Goal: Task Accomplishment & Management: Complete application form

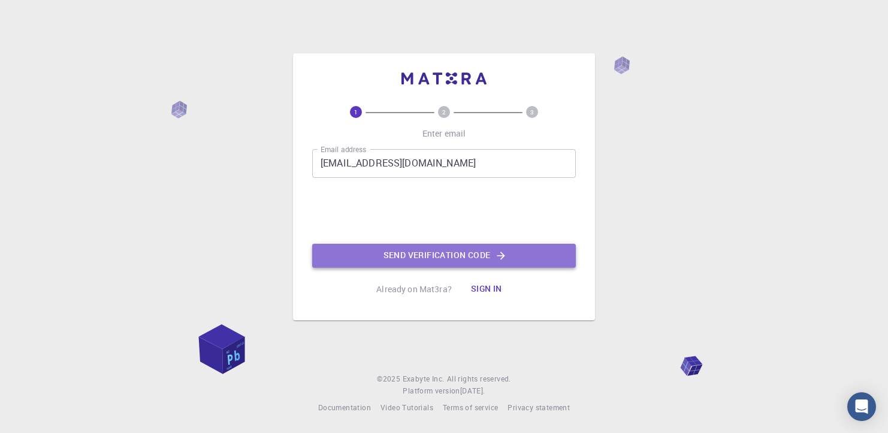
click at [388, 258] on button "Send verification code" at bounding box center [444, 256] width 264 height 24
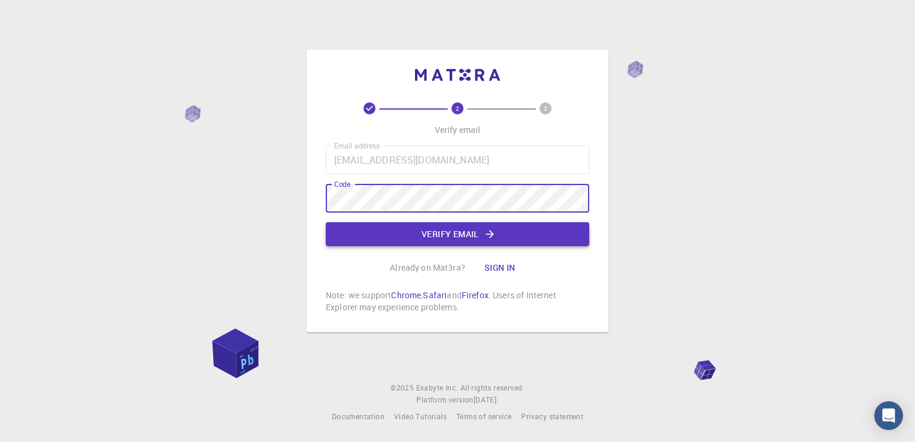
click at [452, 236] on button "Verify email" at bounding box center [458, 234] width 264 height 24
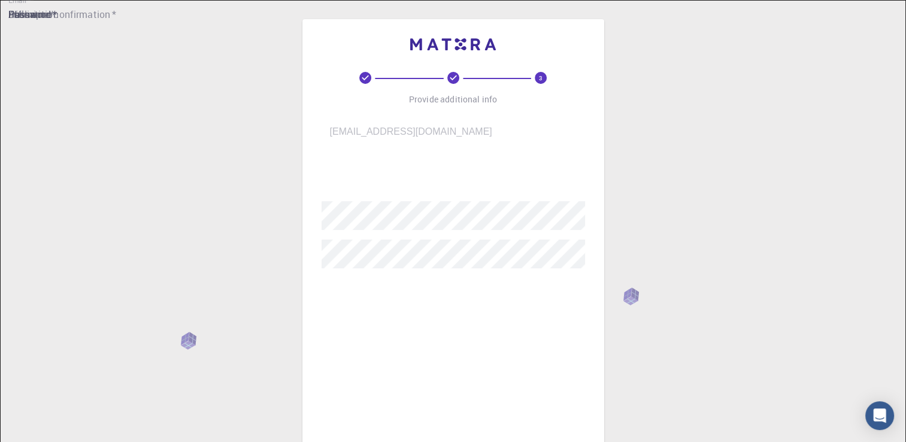
click at [431, 158] on input "username   *" at bounding box center [462, 175] width 280 height 34
type input "O"
type input "Ochiai"
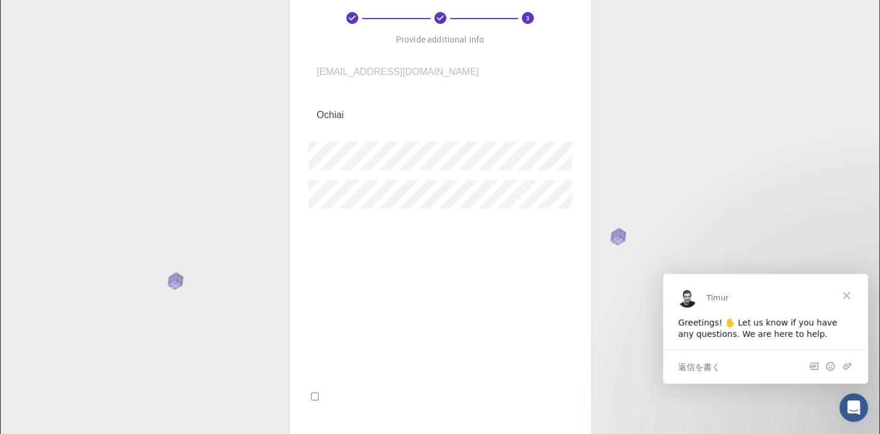
click at [211, 209] on div "3 Provide additional info Email   * [EMAIL_ADDRESS][DOMAIN_NAME] Email   * user…" at bounding box center [440, 388] width 880 height 897
click at [246, 143] on div "3 Provide additional info Email   * [EMAIL_ADDRESS][DOMAIN_NAME] Email   * user…" at bounding box center [440, 388] width 880 height 897
click at [388, 221] on input "Fullname   *" at bounding box center [449, 235] width 280 height 34
type input "[PERSON_NAME]"
drag, startPoint x: 600, startPoint y: 226, endPoint x: 675, endPoint y: 226, distance: 75.5
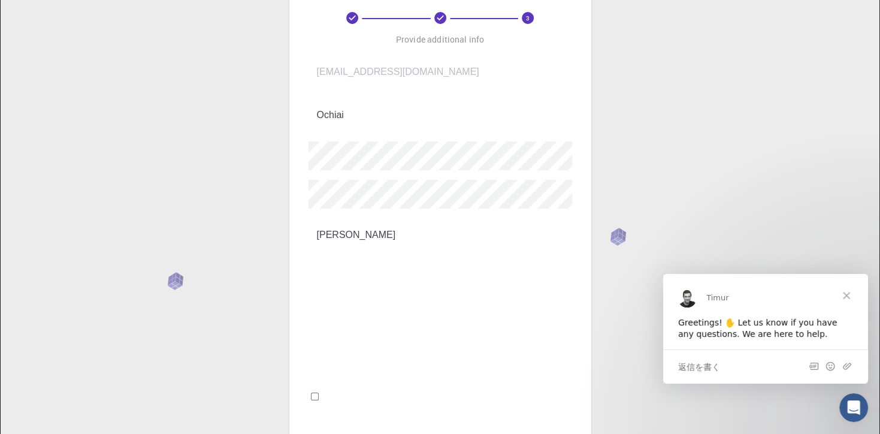
click at [602, 226] on div "3 Provide additional info Email   * [EMAIL_ADDRESS][DOMAIN_NAME] Email   * user…" at bounding box center [440, 388] width 880 height 897
click at [319, 392] on input "I accept the Terms of Service / Privacy Policy *" at bounding box center [315, 396] width 8 height 8
checkbox input "true"
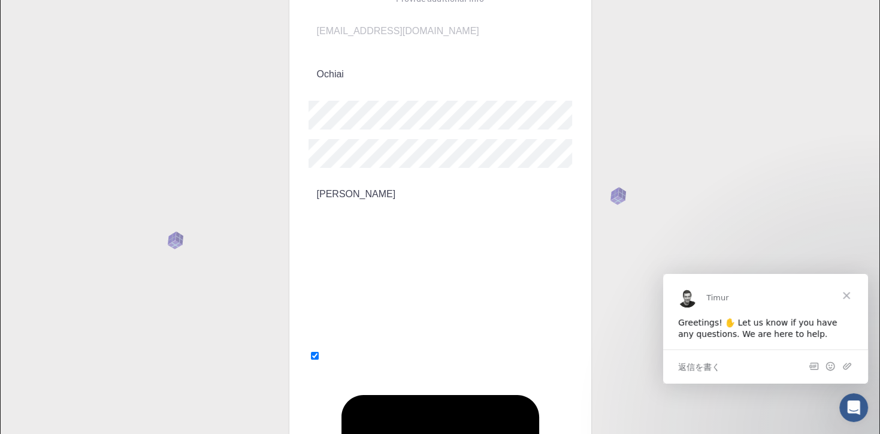
scroll to position [120, 0]
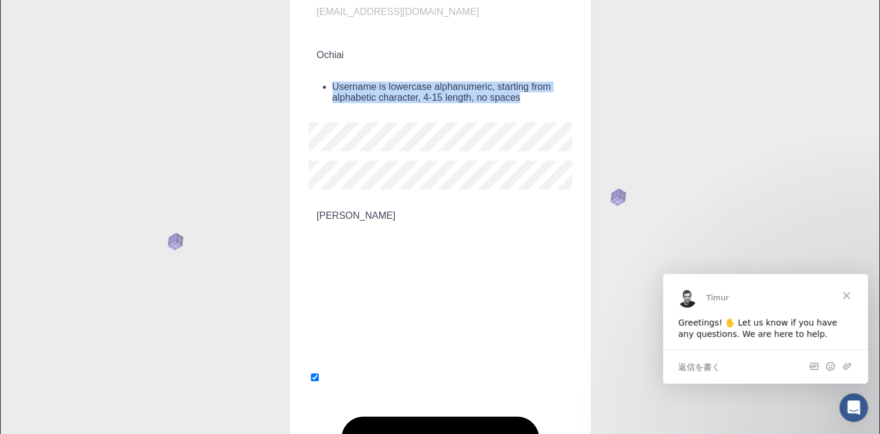
drag, startPoint x: 431, startPoint y: 87, endPoint x: 311, endPoint y: 76, distance: 120.9
click at [333, 81] on li "Username is lowercase alphanumeric, starting from alphabetic character, 4-15 le…" at bounding box center [453, 92] width 240 height 22
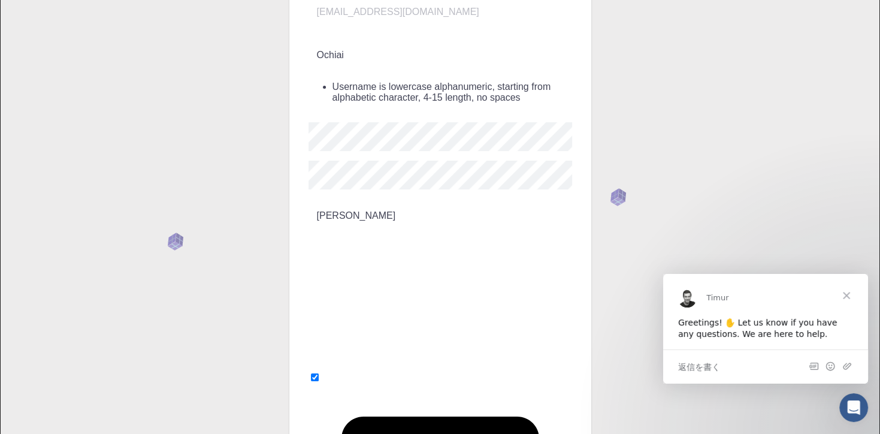
click at [319, 44] on input "Ochiai" at bounding box center [449, 55] width 280 height 34
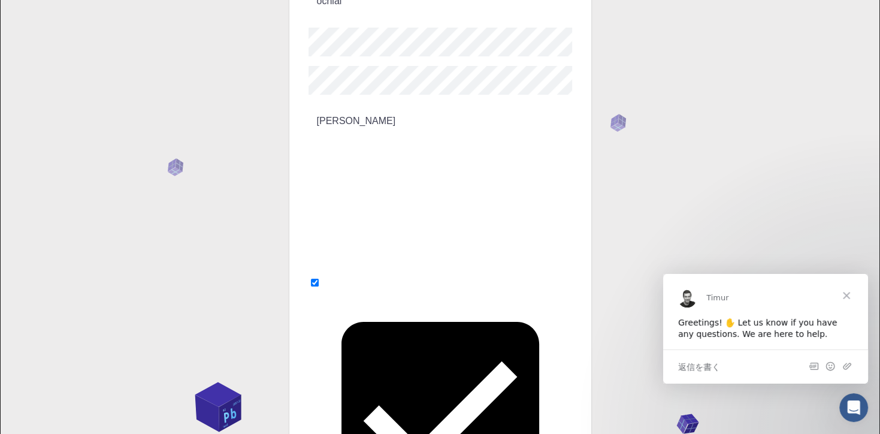
scroll to position [176, 0]
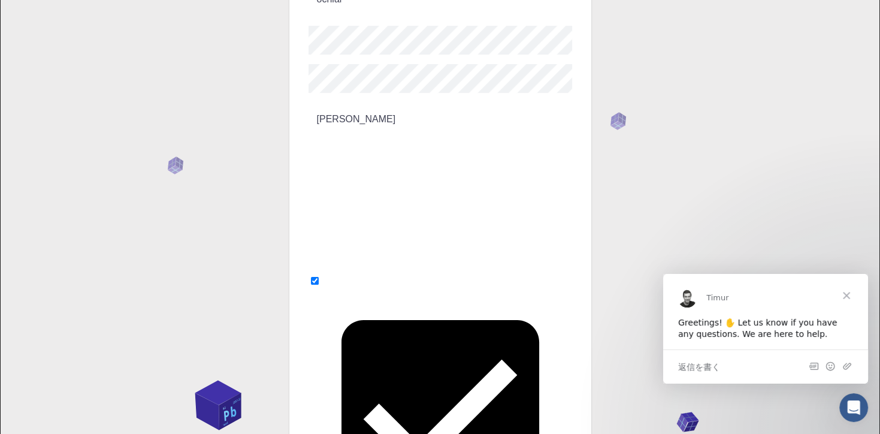
type input "ochiai"
click at [779, 316] on div "Greetings! ✋ Let us know if you have any questions. We are here to help." at bounding box center [765, 327] width 175 height 23
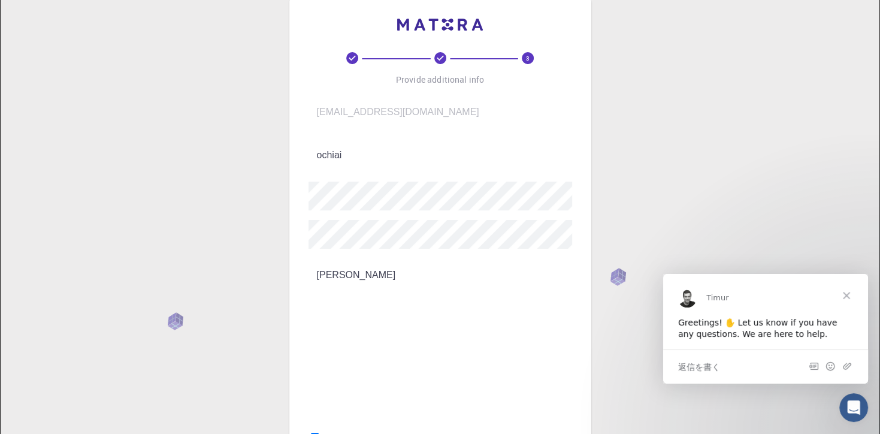
scroll to position [0, 0]
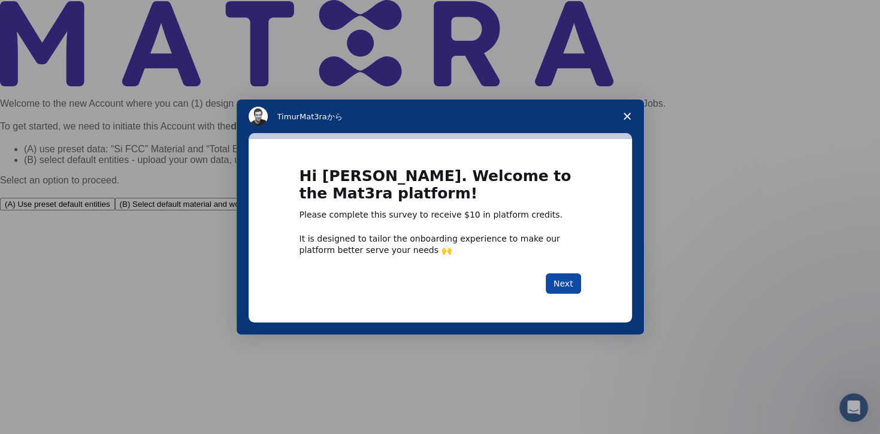
click at [573, 291] on button "Next" at bounding box center [563, 283] width 35 height 20
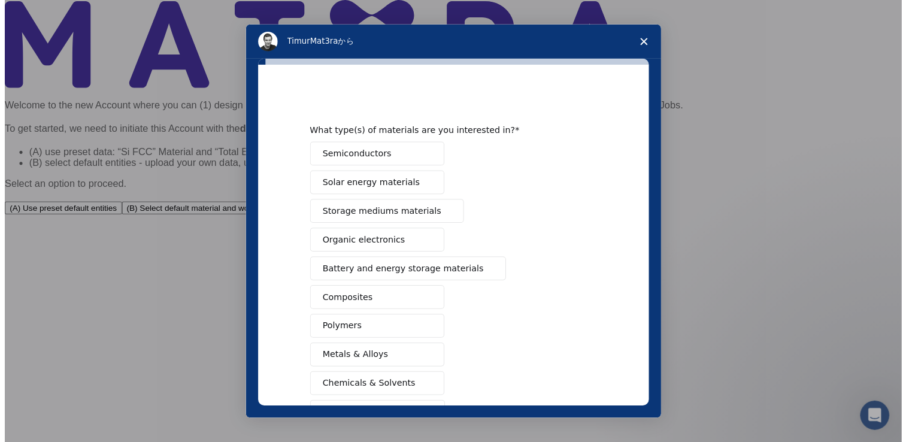
scroll to position [141, 0]
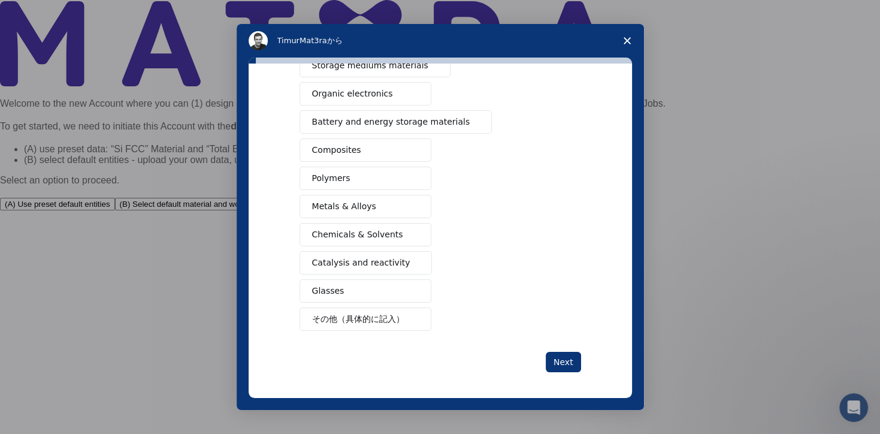
click at [629, 37] on span "アンケートを閉じる" at bounding box center [628, 41] width 34 height 34
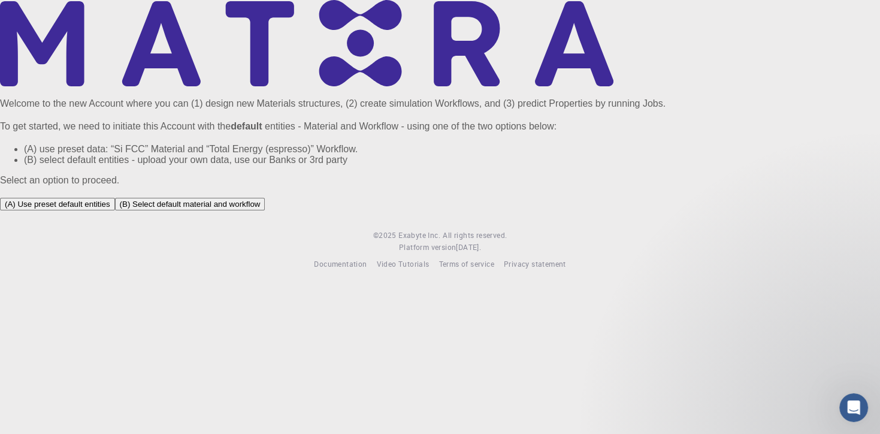
click at [115, 210] on button "(A) Use preset default entities" at bounding box center [57, 204] width 115 height 13
